Goal: Information Seeking & Learning: Learn about a topic

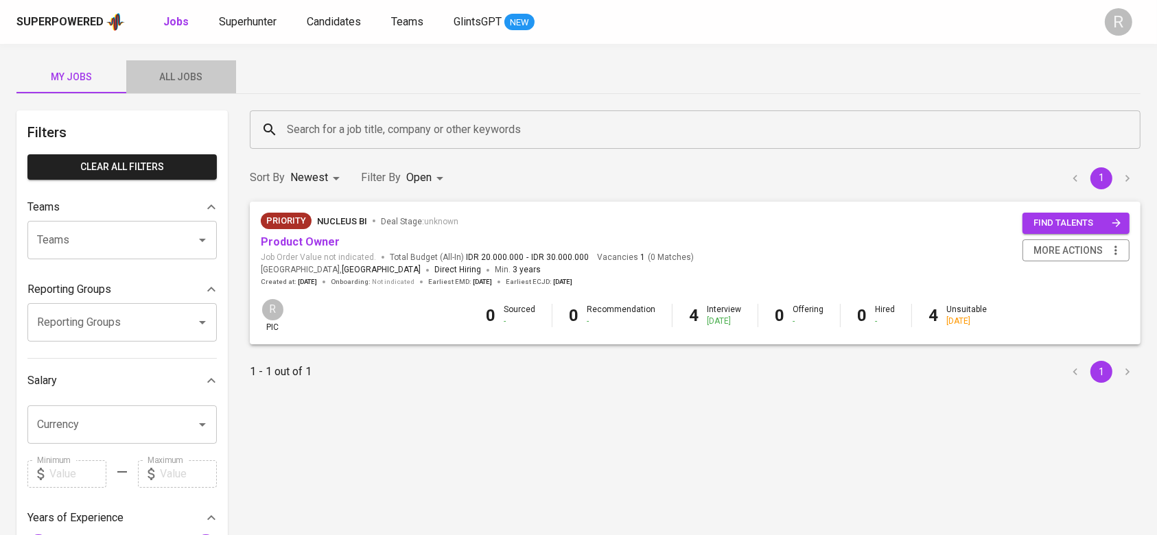
click at [178, 69] on span "All Jobs" at bounding box center [180, 77] width 93 height 17
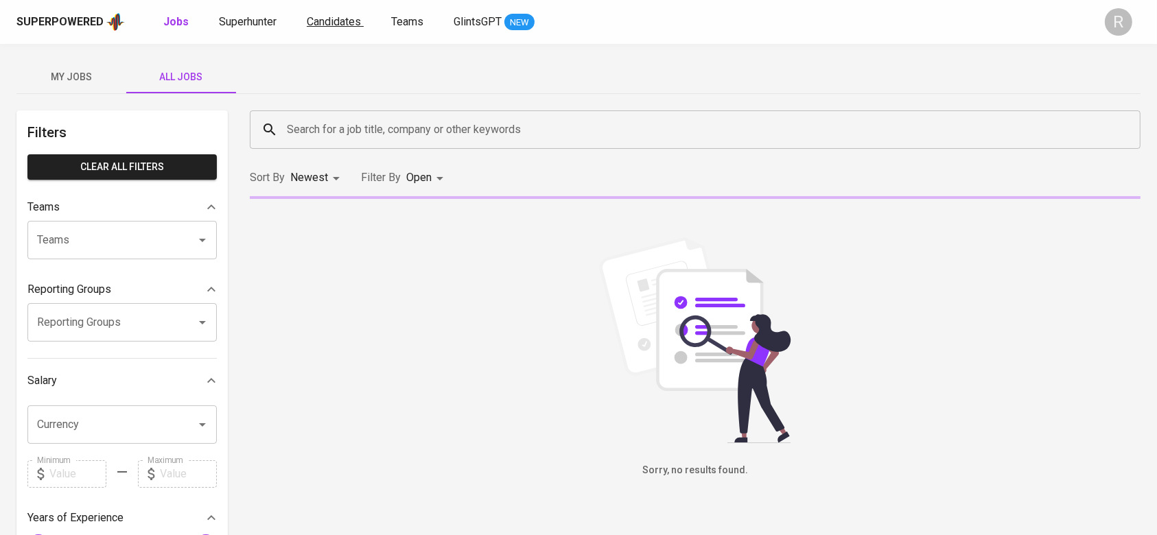
click at [324, 125] on input "Search for a job title, company or other keywords" at bounding box center [698, 130] width 830 height 26
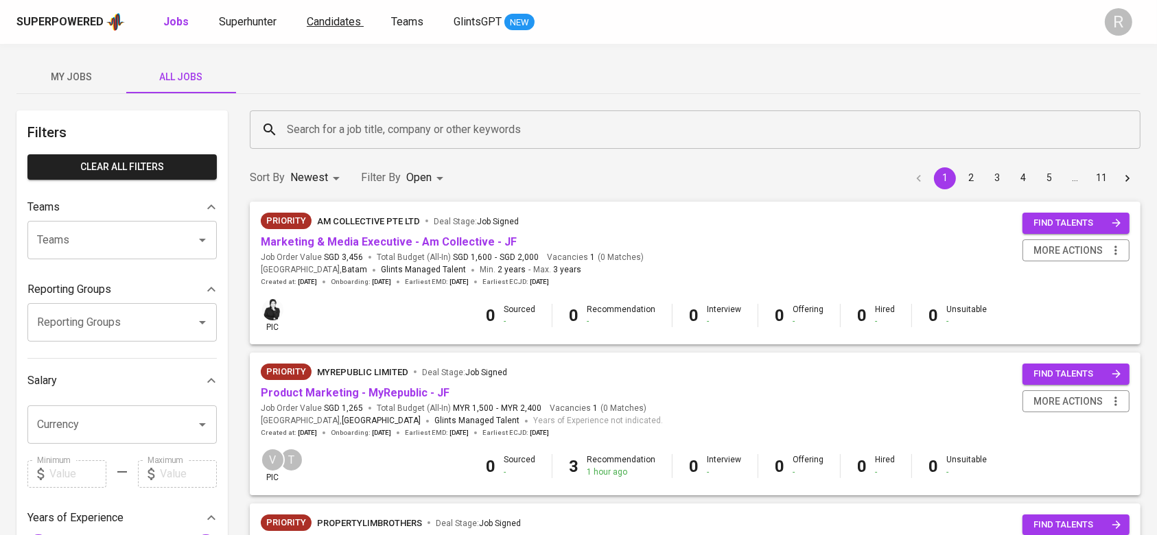
click at [330, 21] on span "Candidates" at bounding box center [334, 21] width 54 height 13
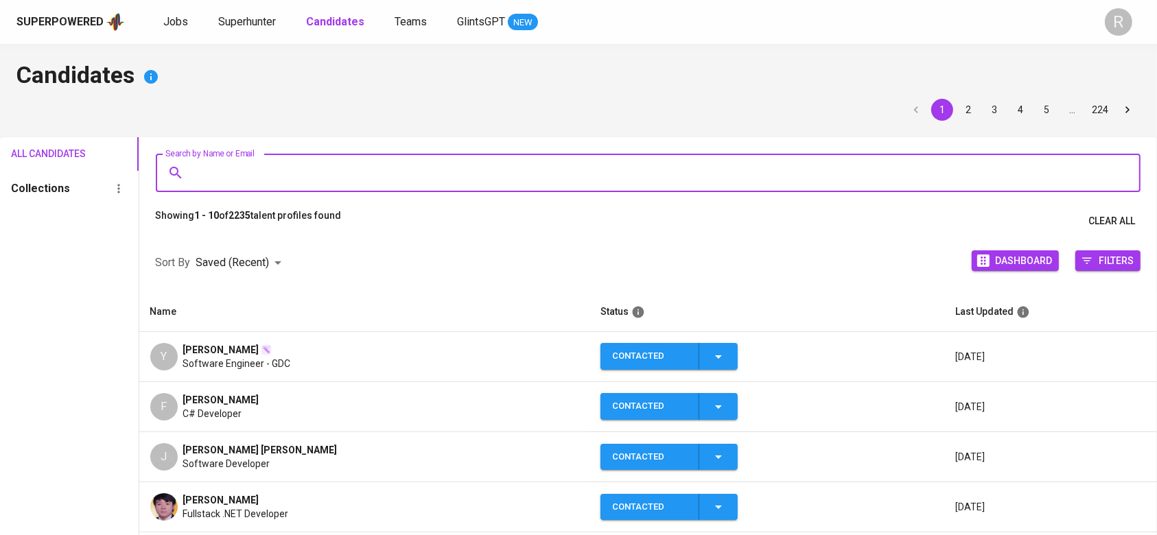
click at [249, 171] on input "Search by Name or Email" at bounding box center [651, 173] width 925 height 26
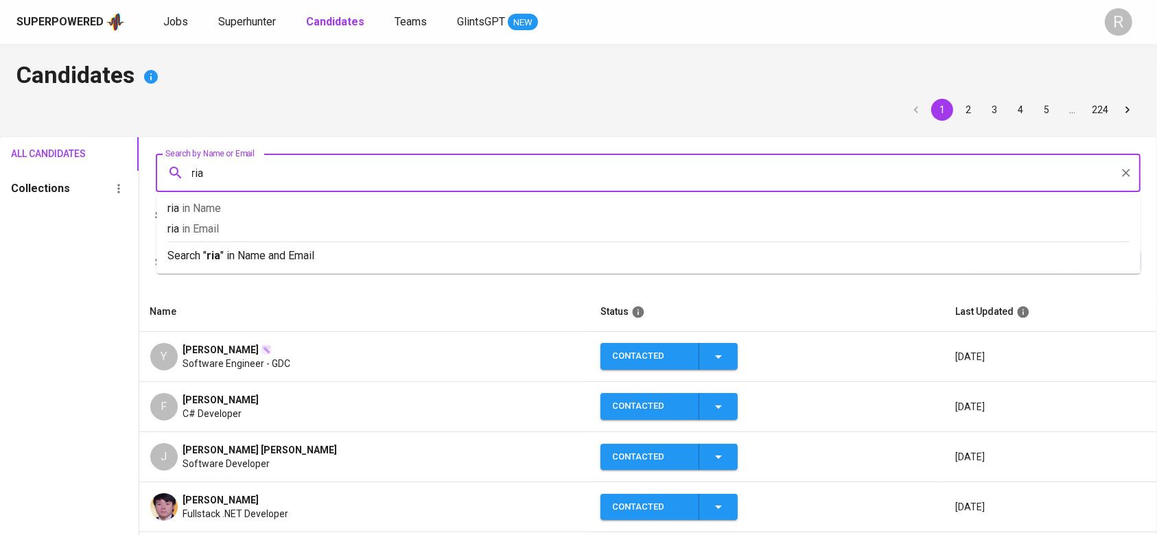
type input "rian"
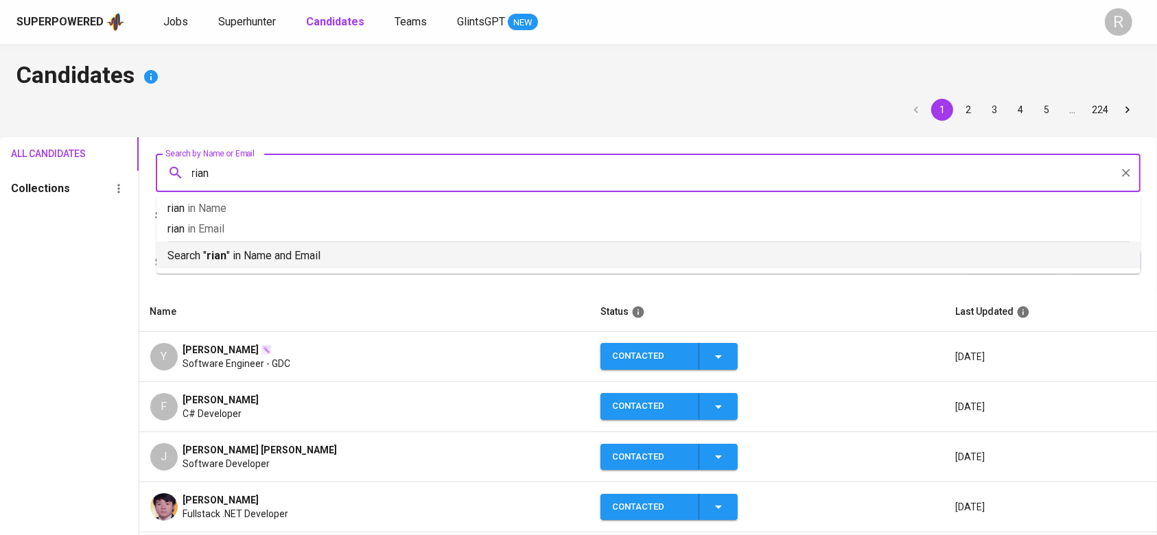
click at [211, 261] on b "rian" at bounding box center [216, 255] width 20 height 13
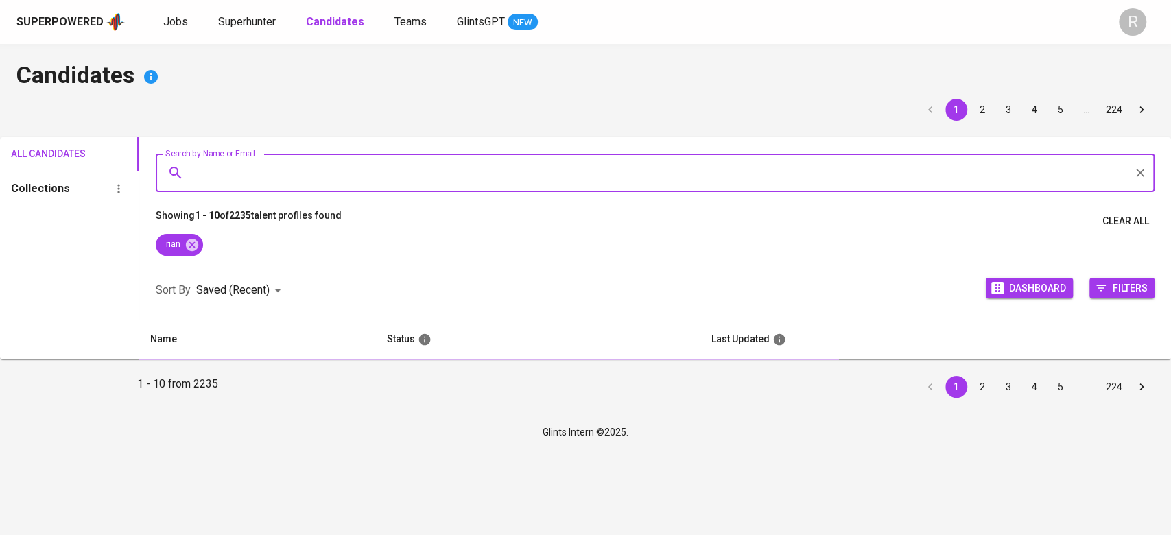
scroll to position [5, 0]
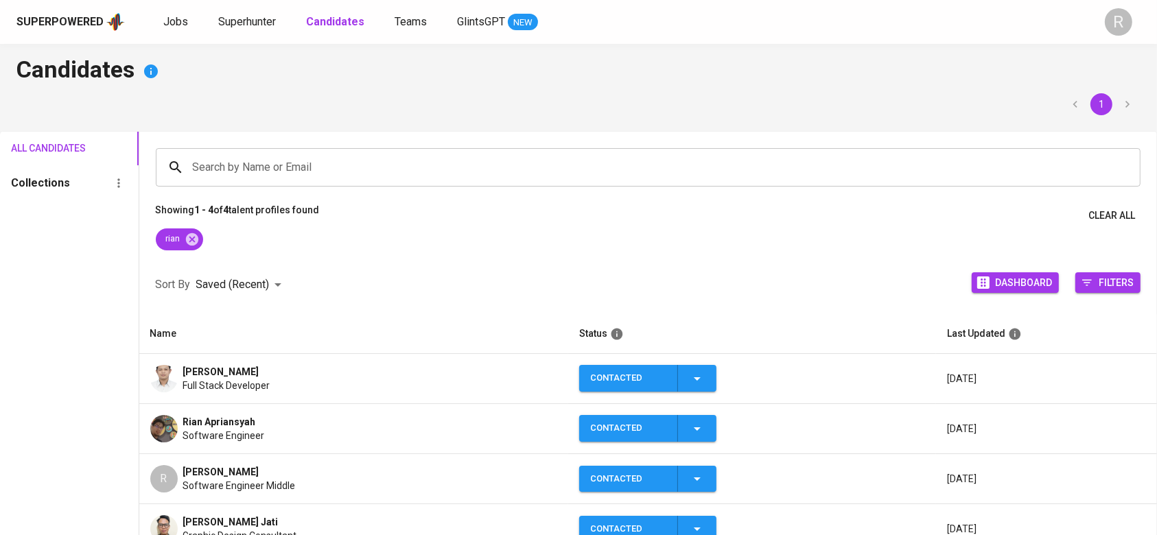
click at [181, 383] on div "[PERSON_NAME] Full Stack Developer" at bounding box center [353, 378] width 407 height 27
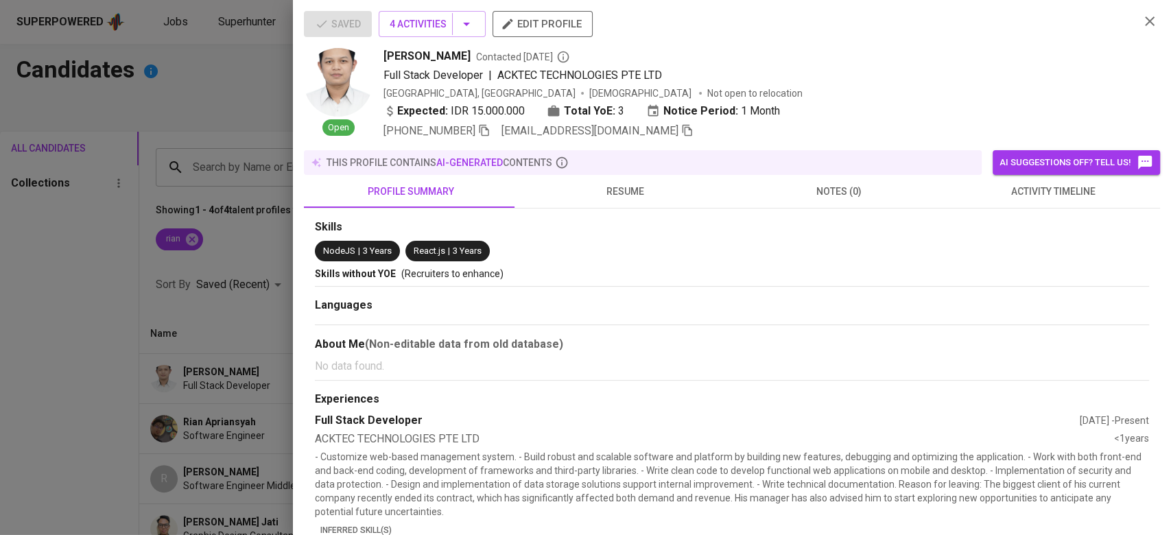
click at [1005, 203] on button "activity timeline" at bounding box center [1053, 191] width 214 height 33
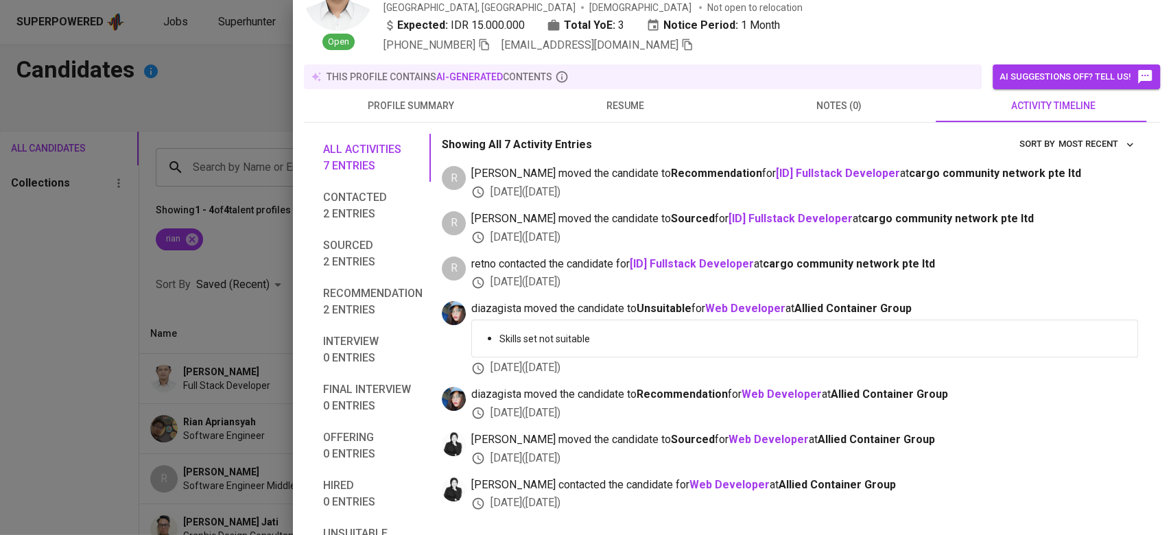
scroll to position [0, 0]
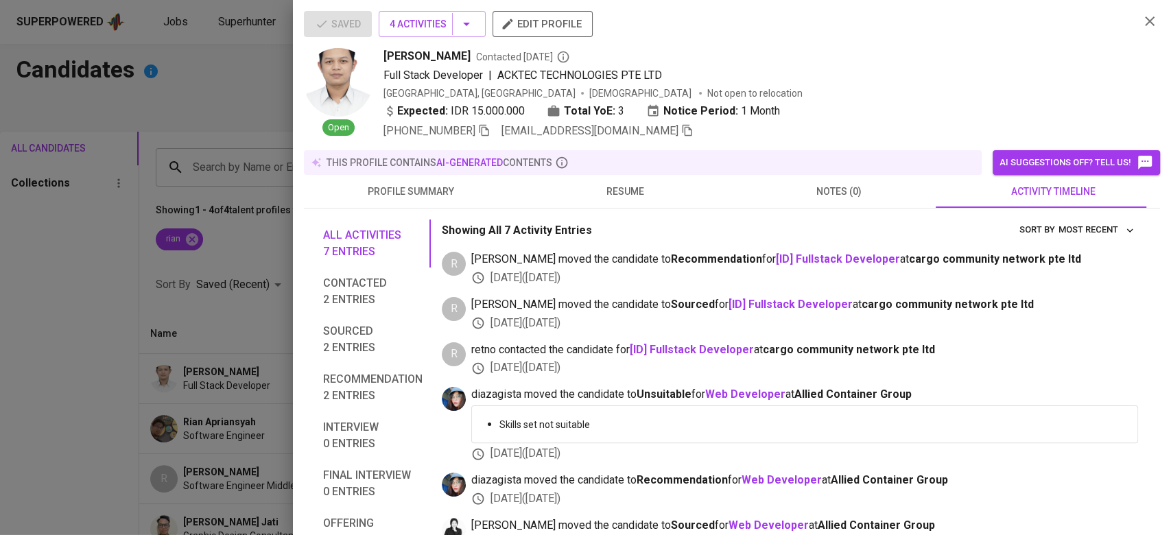
click at [604, 195] on span "resume" at bounding box center [625, 191] width 198 height 17
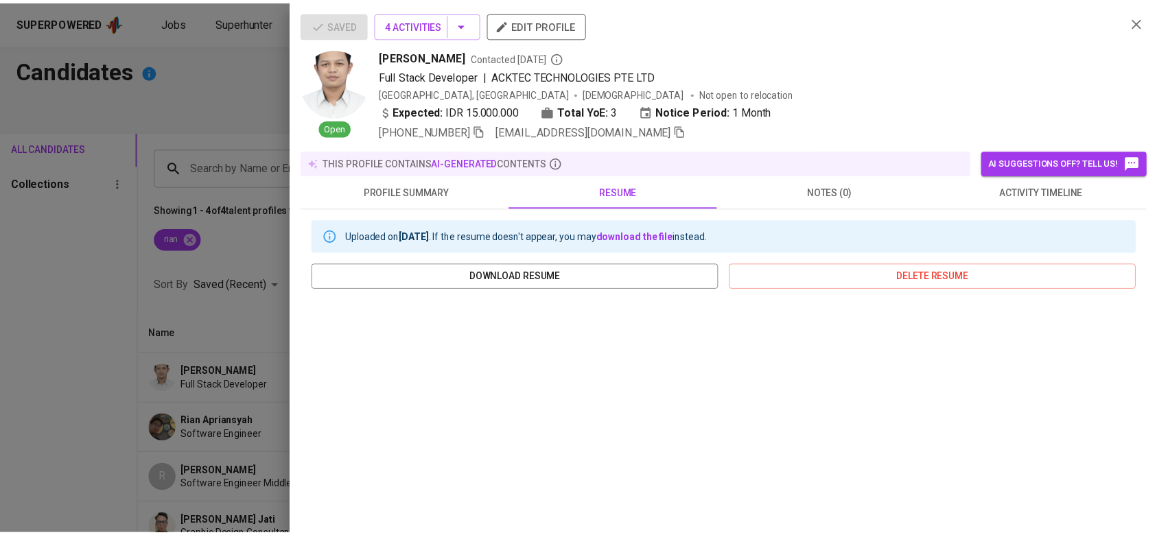
scroll to position [198, 0]
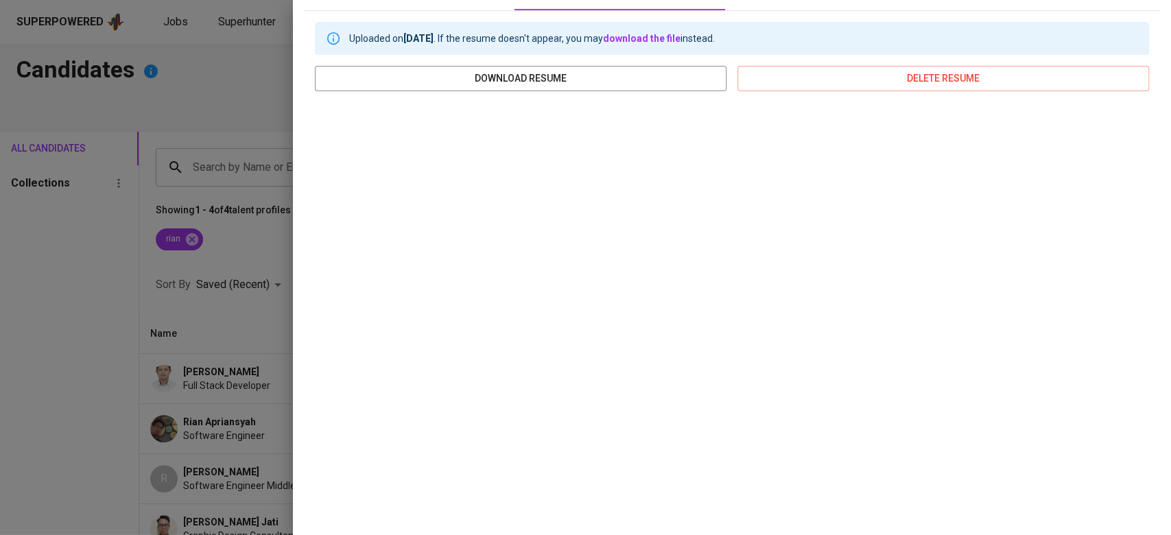
click at [152, 324] on div at bounding box center [585, 267] width 1171 height 535
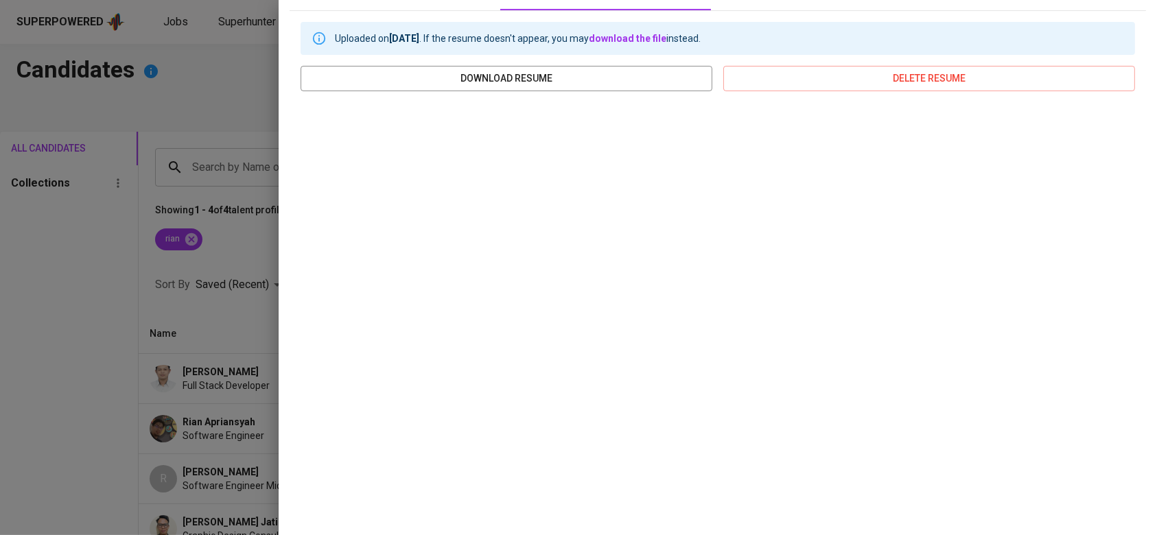
scroll to position [0, 0]
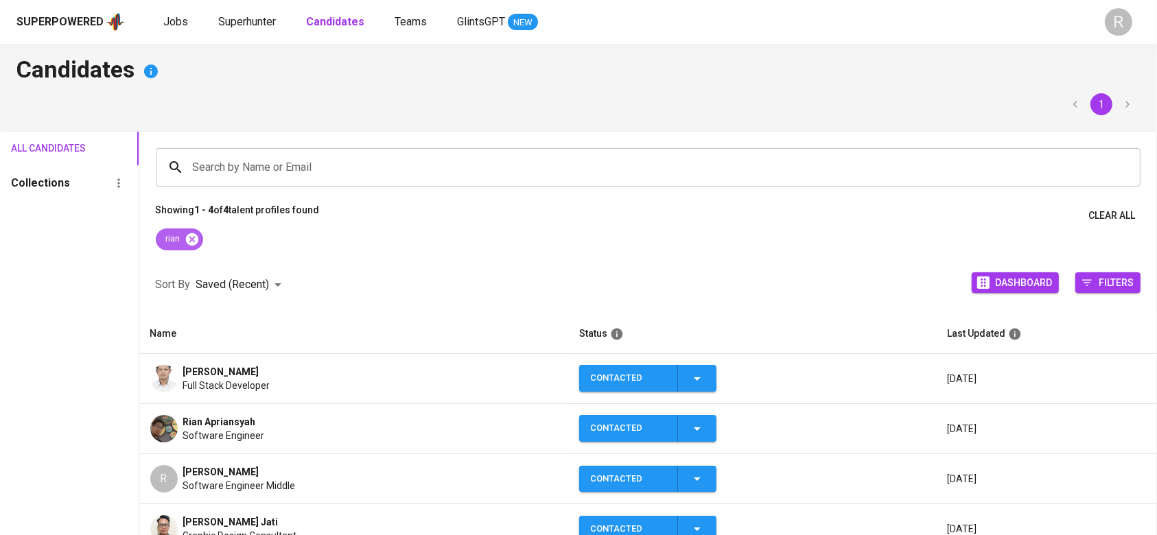
click at [193, 239] on icon at bounding box center [192, 239] width 15 height 15
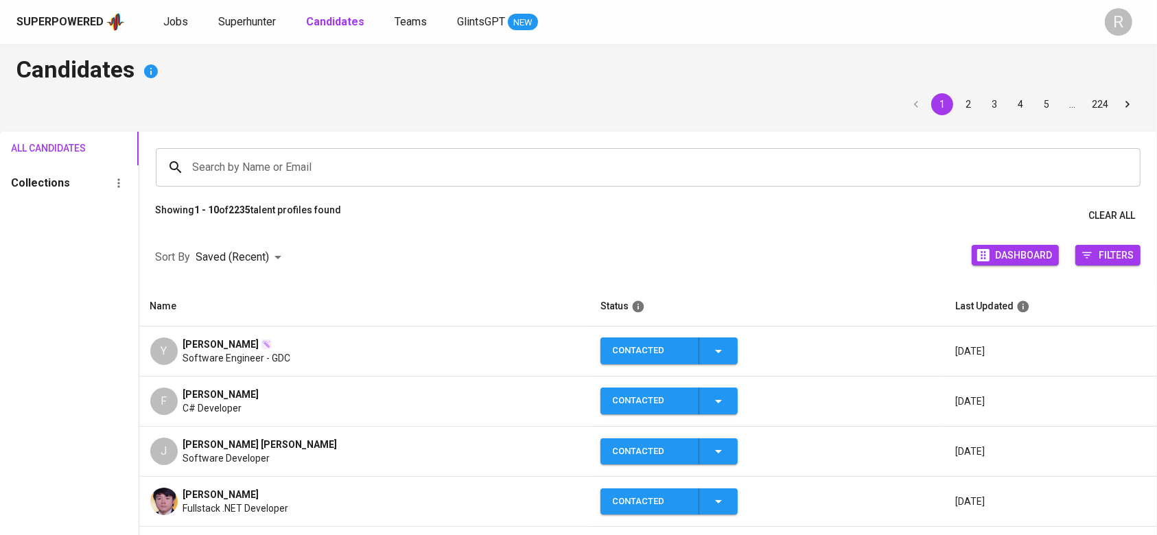
click at [253, 181] on div "Search by Name or Email" at bounding box center [648, 167] width 985 height 38
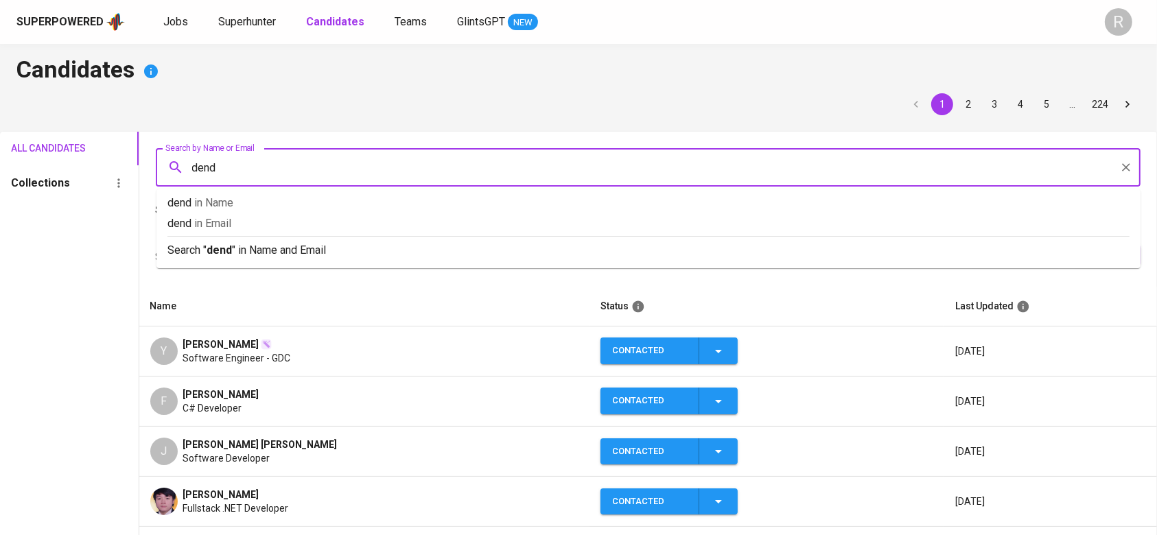
type input "[PERSON_NAME]"
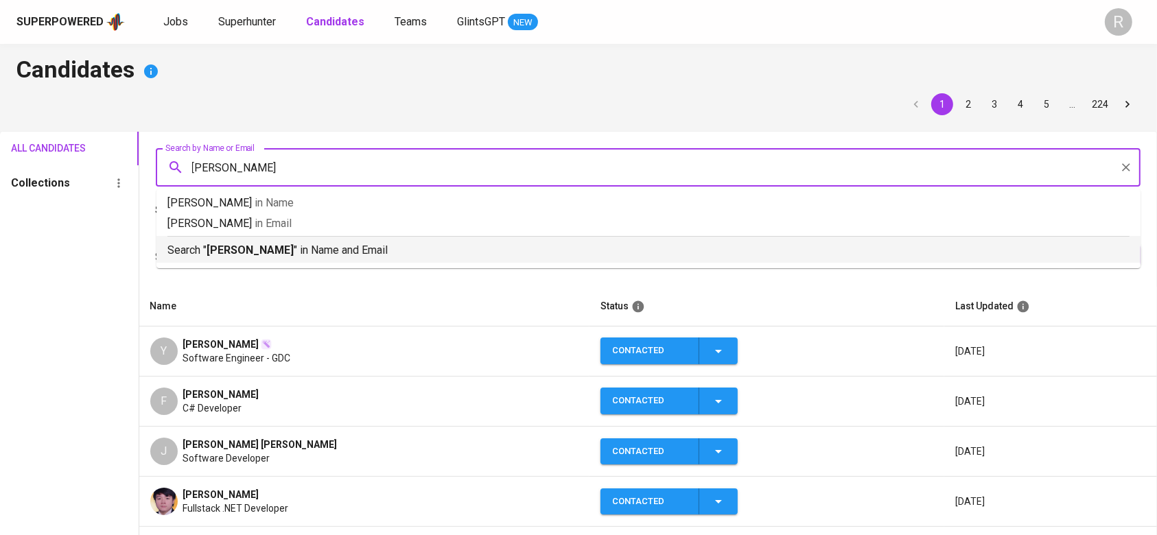
click at [301, 240] on div "Search " [PERSON_NAME] " in Name and Email" at bounding box center [648, 247] width 962 height 23
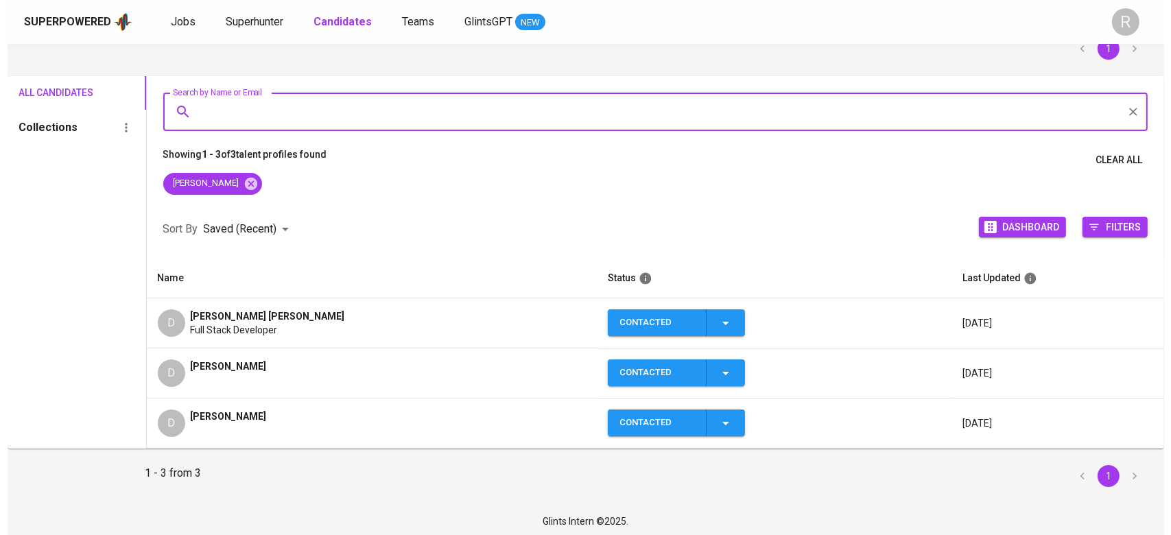
scroll to position [62, 0]
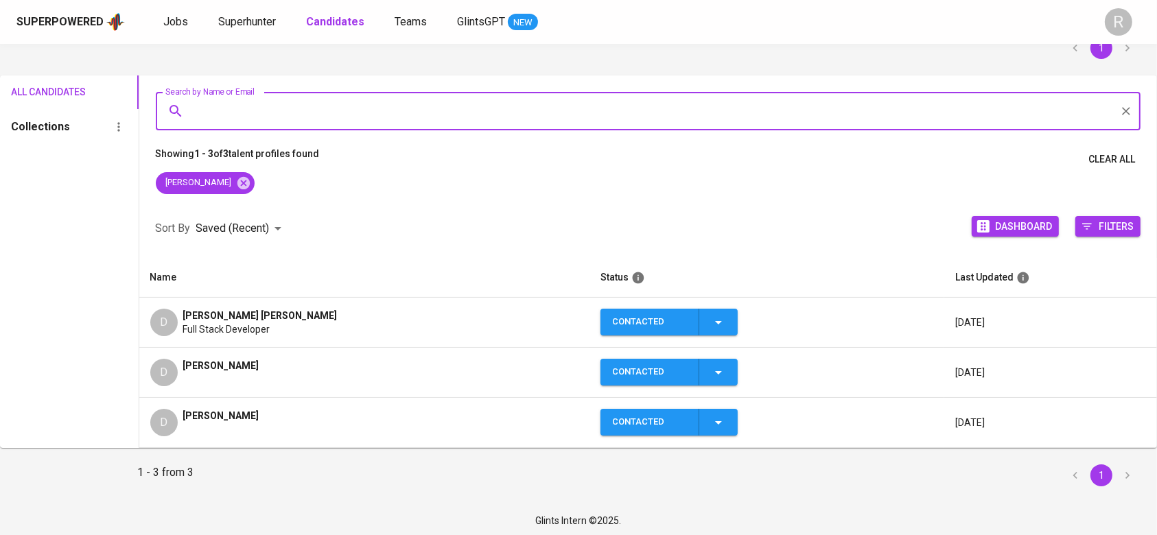
click at [244, 298] on td "[PERSON_NAME] [PERSON_NAME] Full Stack Developer" at bounding box center [364, 323] width 451 height 50
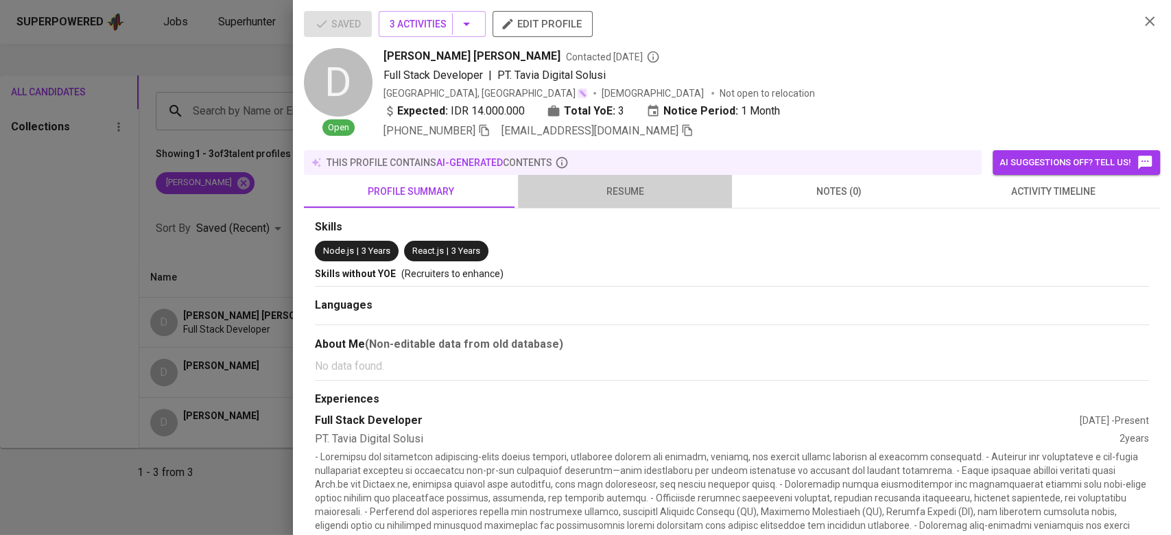
click at [628, 187] on span "resume" at bounding box center [625, 191] width 198 height 17
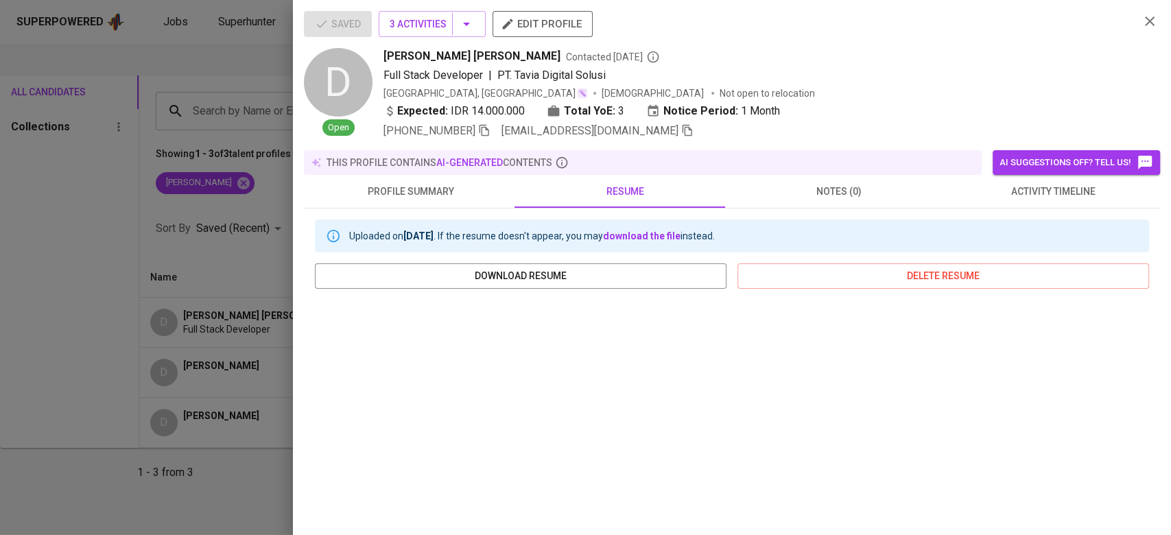
scroll to position [198, 0]
